Goal: Transaction & Acquisition: Purchase product/service

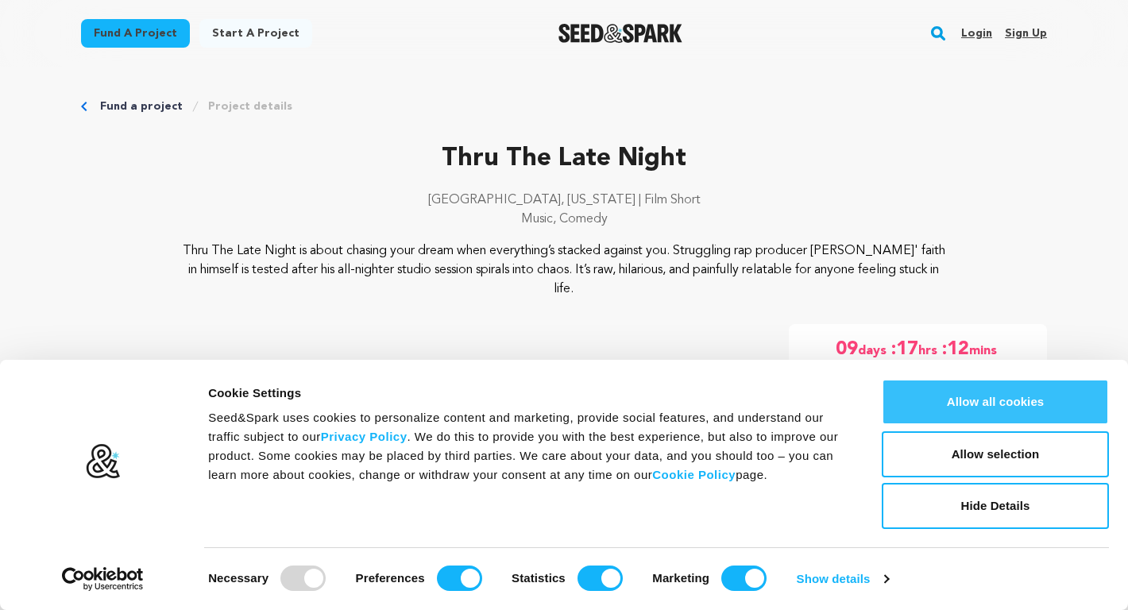
click at [916, 399] on button "Allow all cookies" at bounding box center [994, 402] width 227 height 46
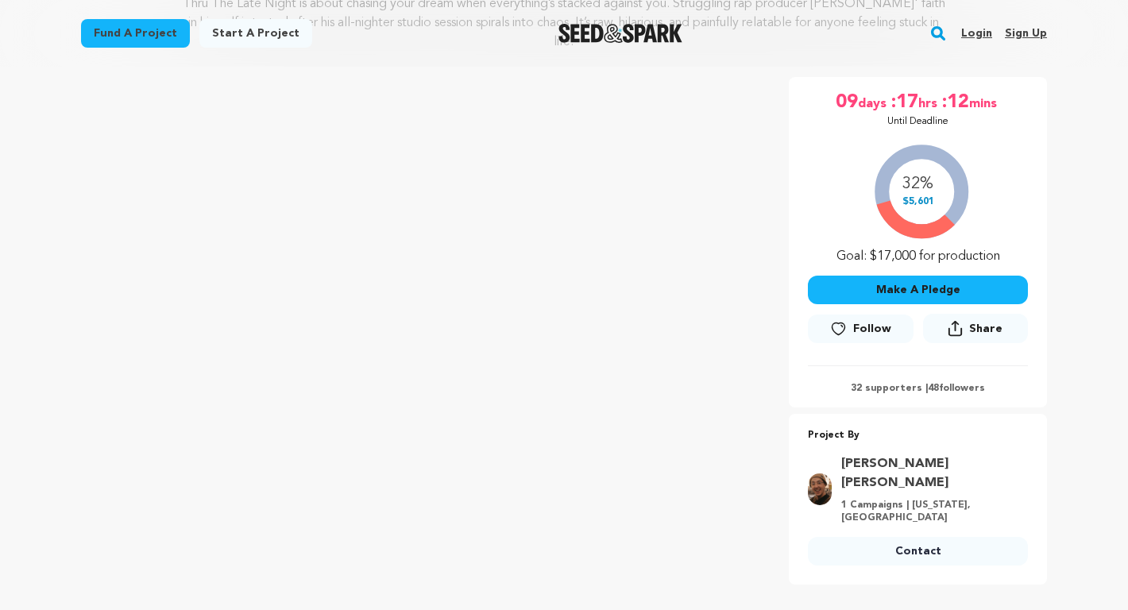
scroll to position [248, 0]
click at [854, 289] on button "Make A Pledge" at bounding box center [918, 289] width 220 height 29
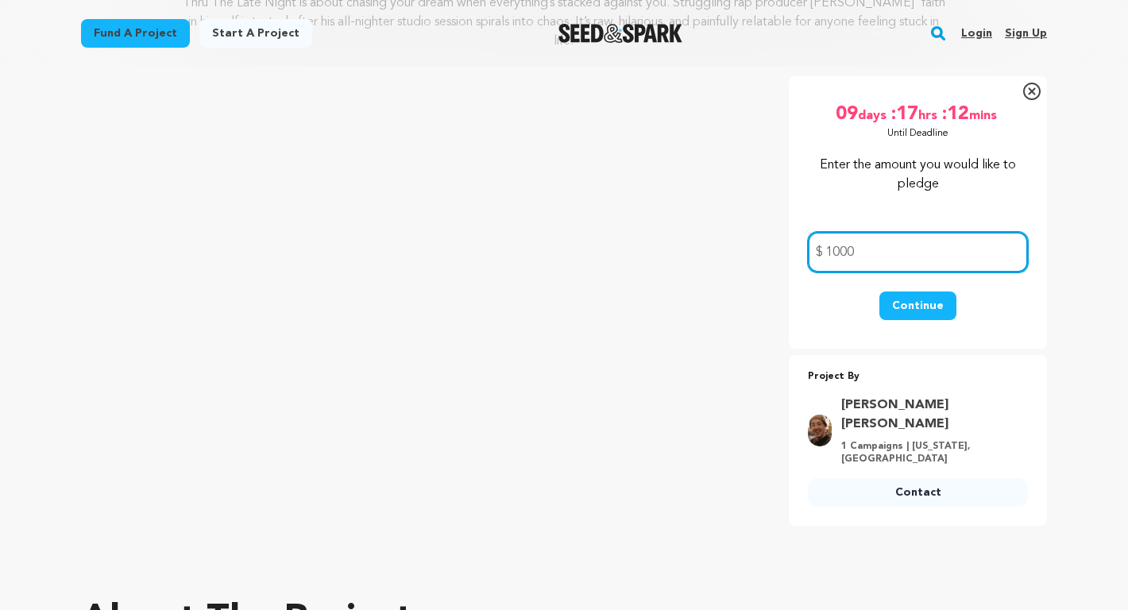
click at [864, 256] on input "1000" at bounding box center [918, 252] width 220 height 40
click at [851, 244] on input "1000" at bounding box center [918, 252] width 220 height 40
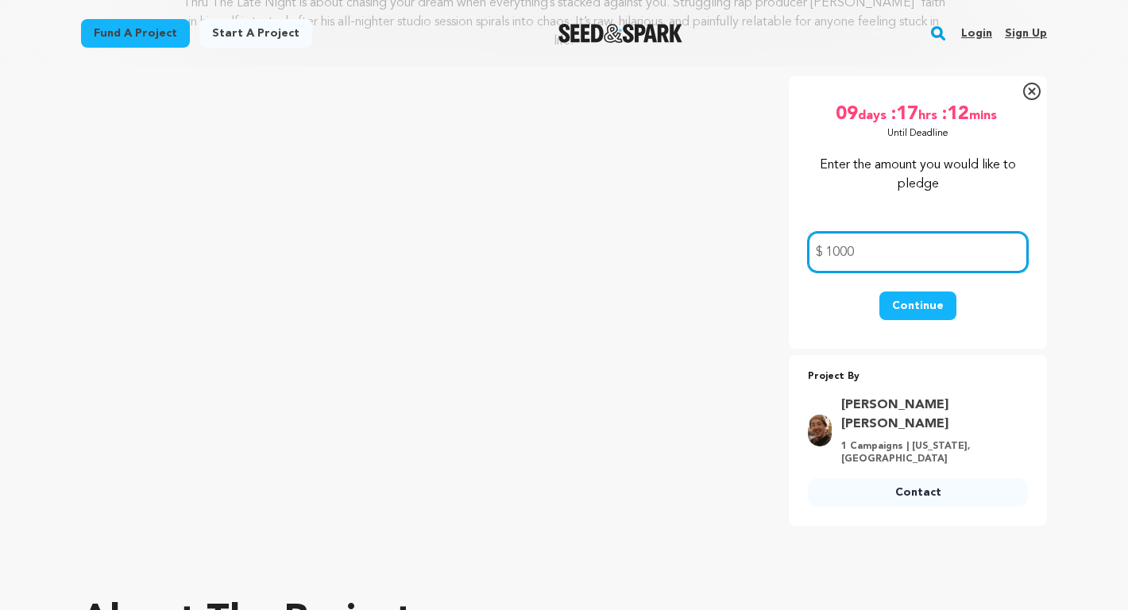
click at [851, 244] on input "1000" at bounding box center [918, 252] width 220 height 40
click at [831, 256] on input "1000" at bounding box center [918, 252] width 220 height 40
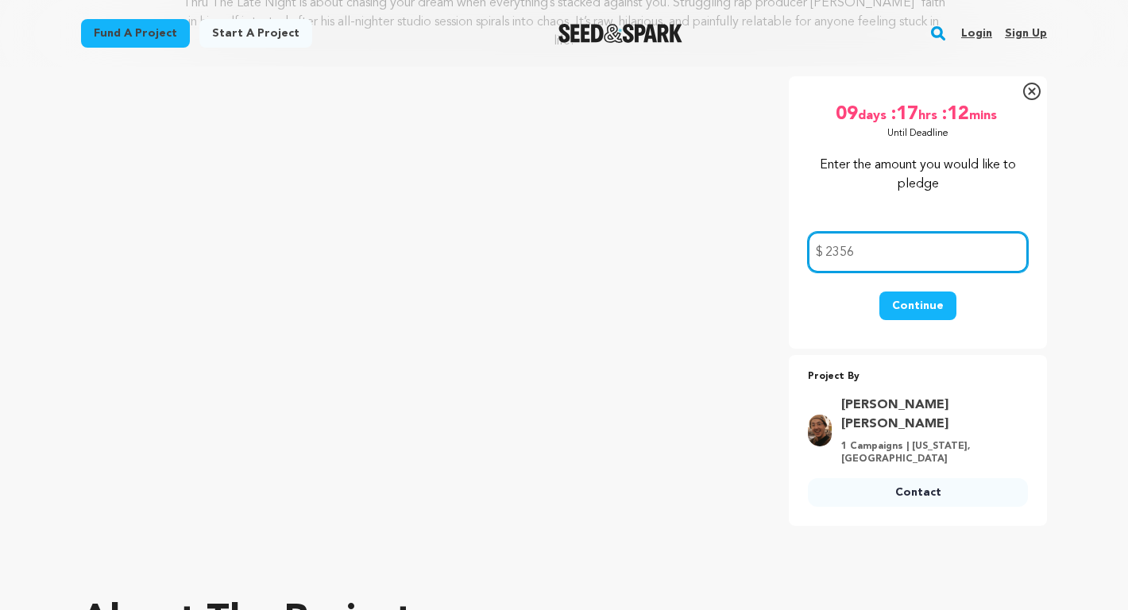
type input "2356"
